Goal: Book appointment/travel/reservation

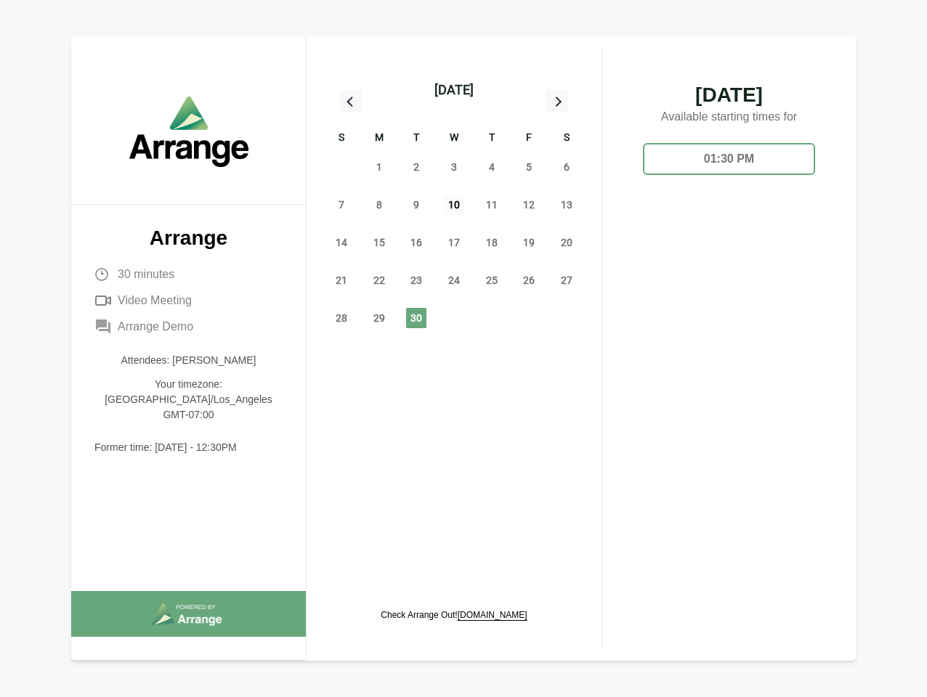
click at [454, 207] on span "10" at bounding box center [454, 205] width 20 height 20
click at [454, 90] on div "[DATE]" at bounding box center [453, 90] width 39 height 20
click at [341, 167] on div "31" at bounding box center [342, 167] width 38 height 38
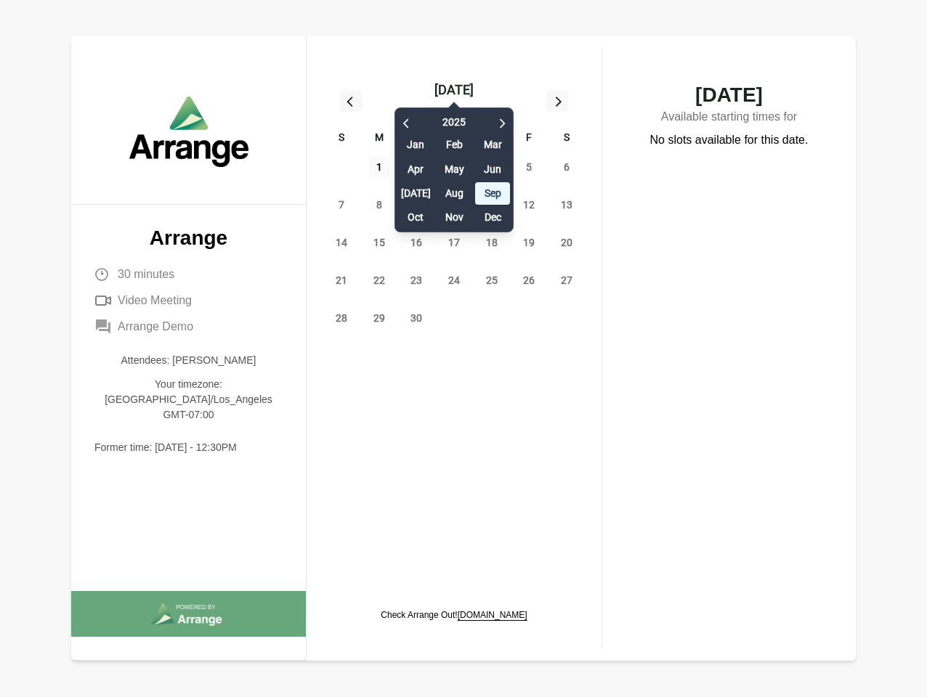
click at [379, 167] on span "1" at bounding box center [379, 167] width 20 height 20
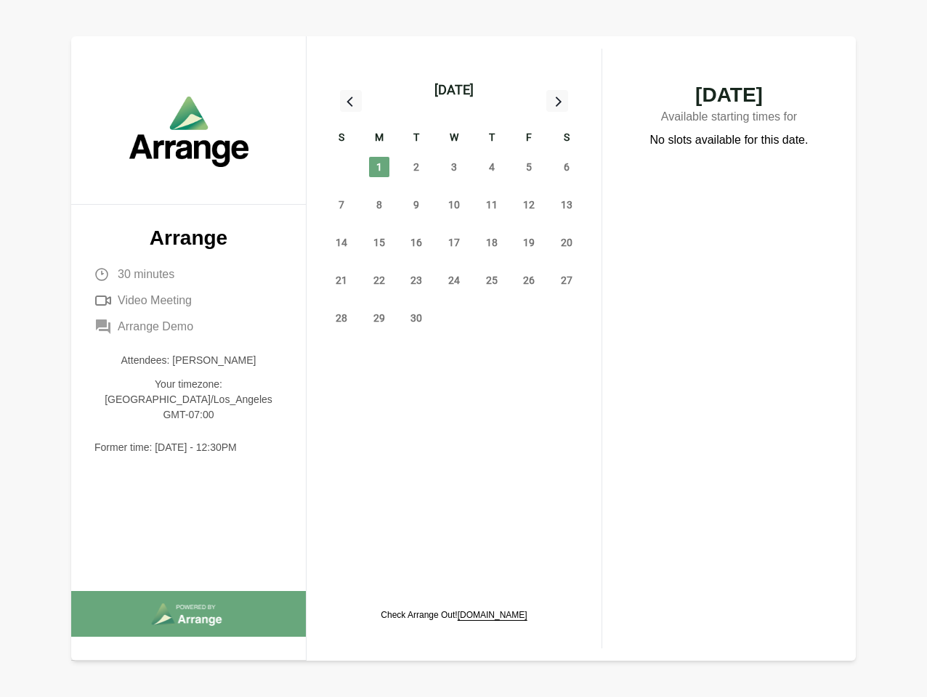
click at [416, 167] on div "[DATE] S M T W T F S 31 1 2 3 4 5 6 7 8 9 10 11 12 13 14 15 16 17 18 19 20 21 2…" at bounding box center [454, 207] width 272 height 269
click at [454, 167] on span "3" at bounding box center [454, 167] width 20 height 20
click at [492, 167] on span "4" at bounding box center [492, 167] width 20 height 20
click at [529, 167] on span "5" at bounding box center [529, 167] width 20 height 20
click at [567, 167] on span "6" at bounding box center [566, 167] width 20 height 20
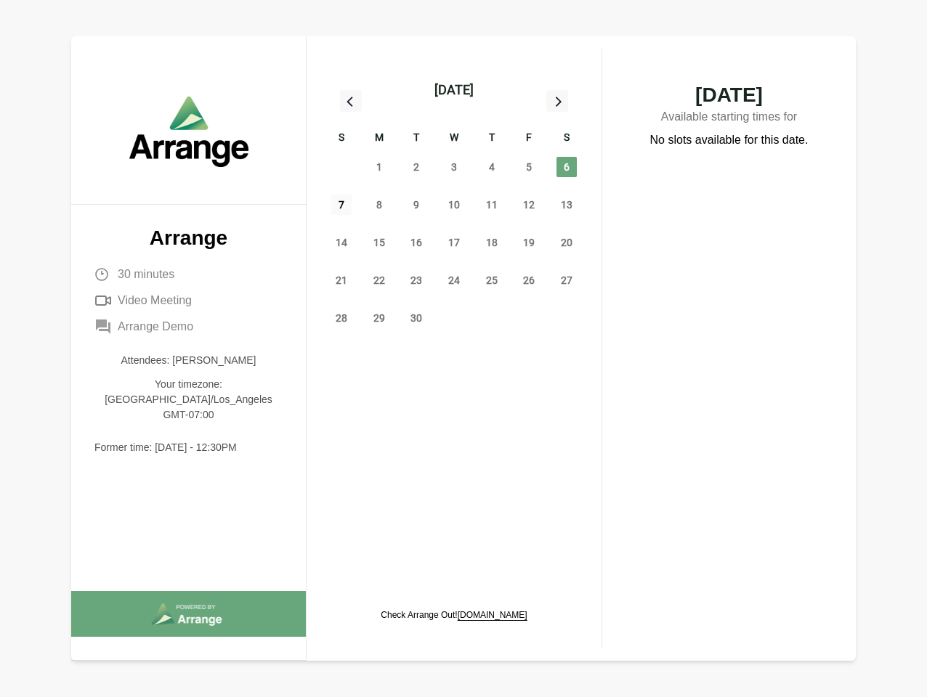
click at [341, 205] on span "7" at bounding box center [341, 205] width 20 height 20
